Goal: Task Accomplishment & Management: Manage account settings

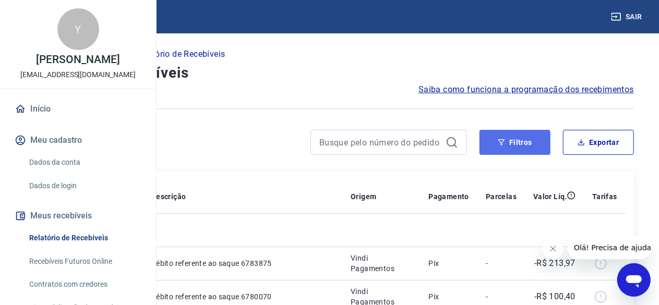
click at [511, 148] on button "Filtros" at bounding box center [514, 142] width 71 height 25
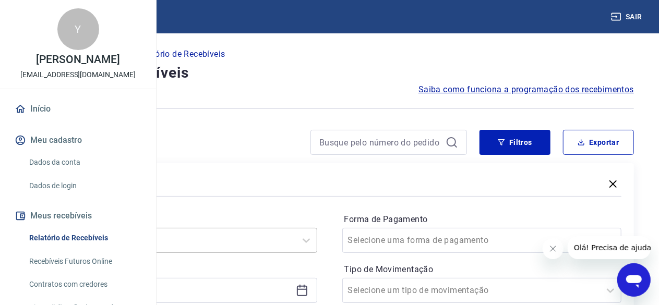
click at [268, 232] on div "Selecione um período" at bounding box center [178, 240] width 280 height 25
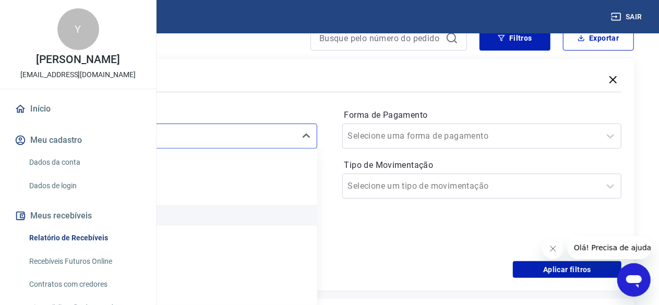
click at [255, 224] on div "Última semana" at bounding box center [178, 215] width 280 height 21
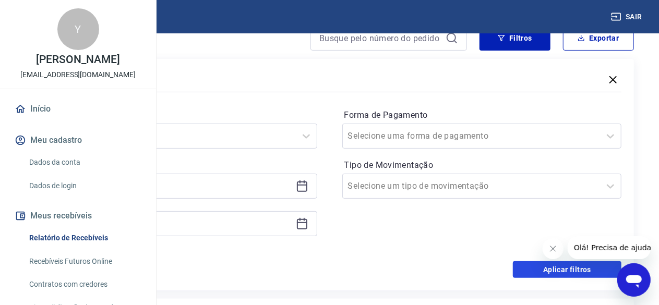
click at [555, 272] on button "Aplicar filtros" at bounding box center [567, 269] width 109 height 17
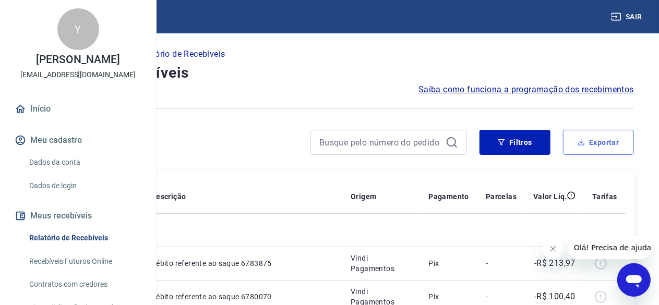
click at [583, 152] on button "Exportar" at bounding box center [598, 142] width 71 height 25
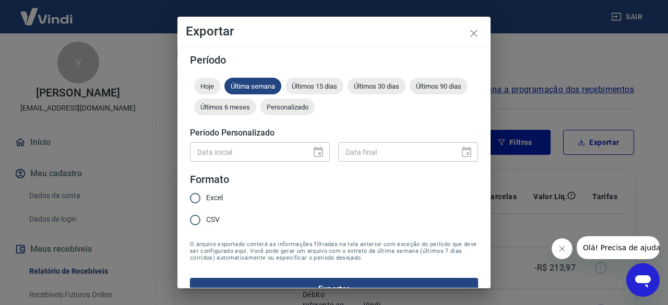
click at [209, 199] on span "Excel" at bounding box center [214, 198] width 17 height 11
click at [206, 199] on input "Excel" at bounding box center [195, 198] width 22 height 22
radio input "true"
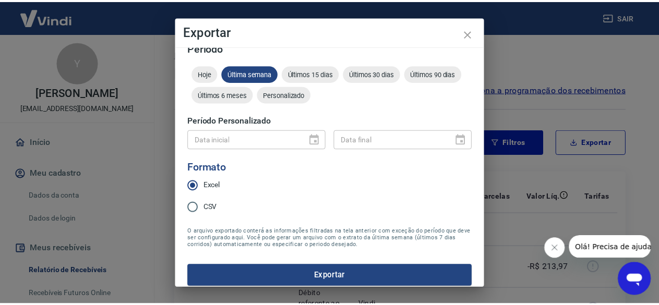
scroll to position [20, 0]
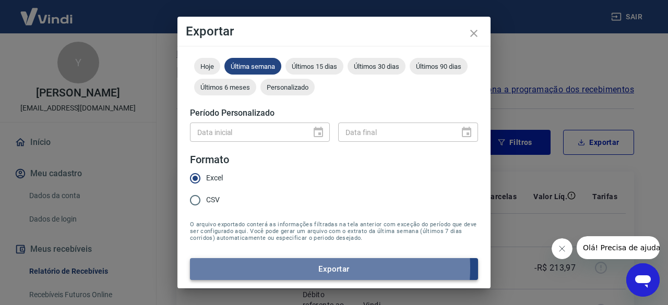
click at [301, 268] on button "Exportar" at bounding box center [334, 269] width 288 height 22
